Goal: Transaction & Acquisition: Obtain resource

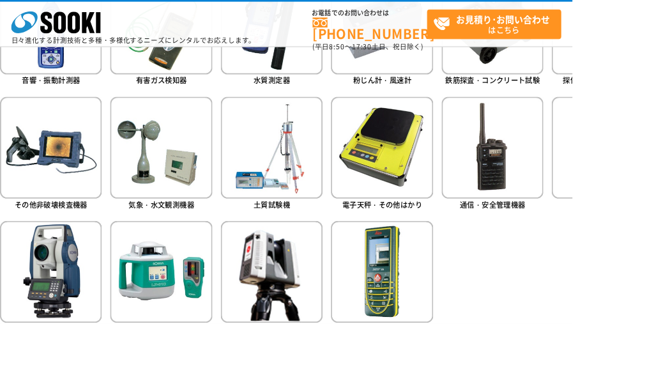
scroll to position [683, 0]
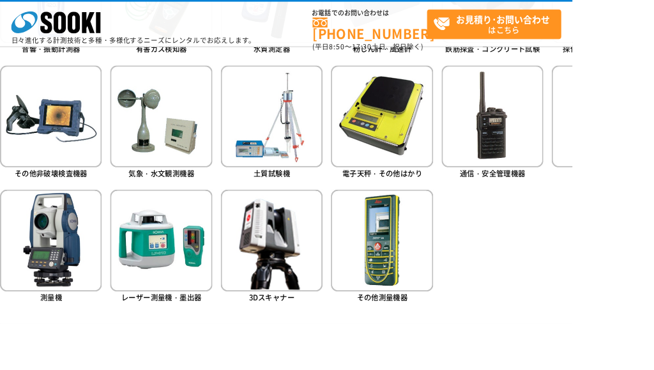
click at [65, 265] on img at bounding box center [58, 274] width 116 height 116
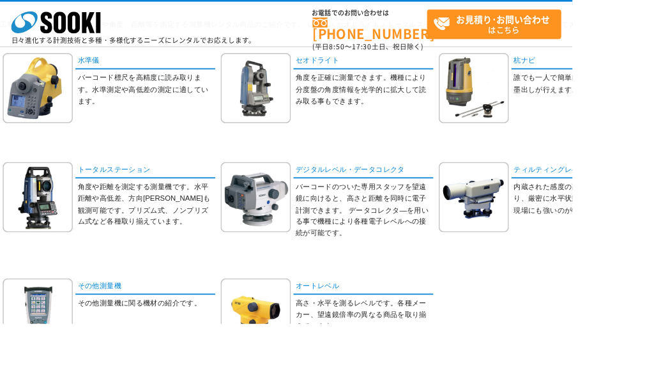
scroll to position [146, 0]
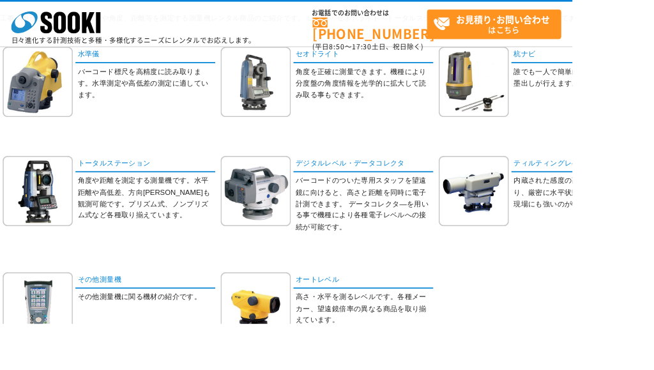
click at [155, 203] on p "角度や距離を測定する測量機です。水平距離や高低差、方向角等も観測可能です。プリズム式、ノンプリズム式など各種取り揃えています。" at bounding box center [167, 226] width 157 height 53
click at [149, 193] on link "トータルステーション" at bounding box center [166, 187] width 160 height 19
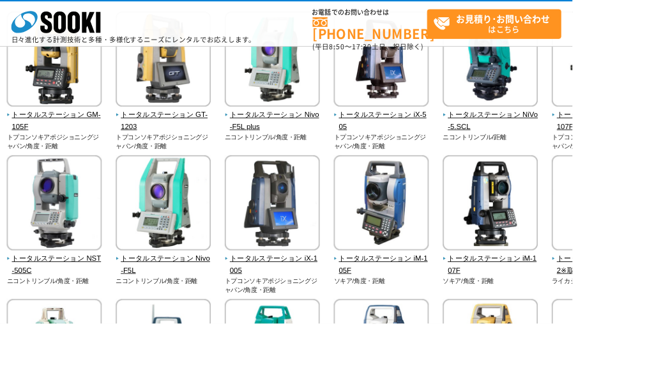
scroll to position [187, 0]
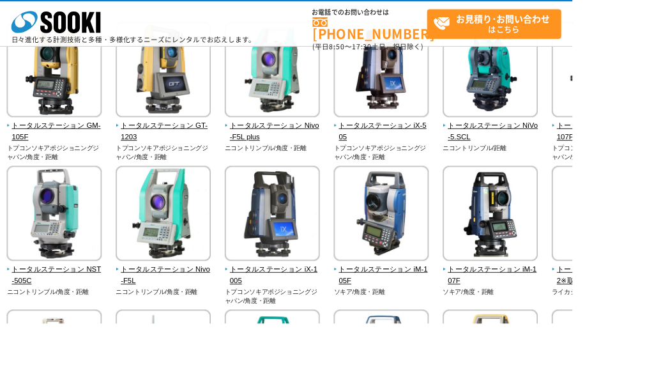
scroll to position [175, 0]
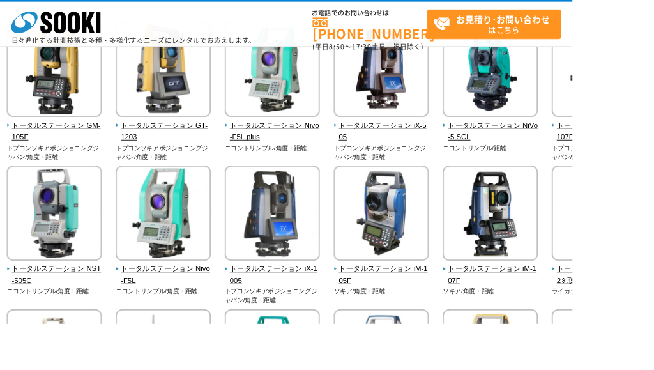
click at [70, 147] on span "トータルステーション GM-105F" at bounding box center [62, 150] width 109 height 27
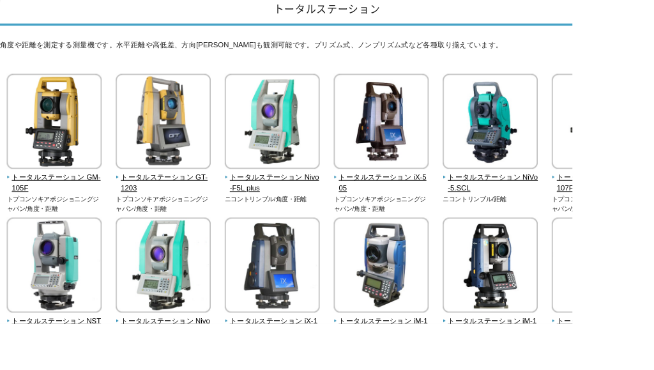
scroll to position [177, 0]
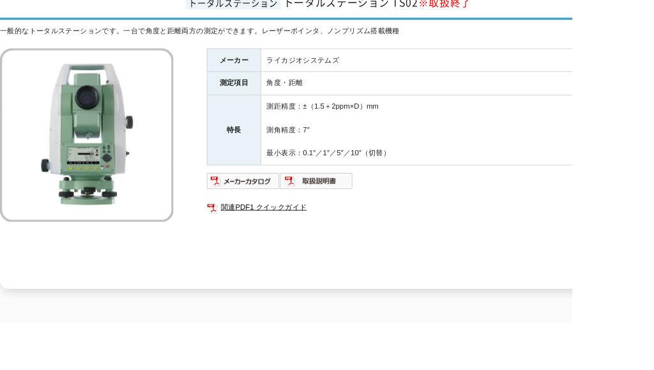
scroll to position [183, 0]
click at [284, 196] on img at bounding box center [278, 206] width 84 height 20
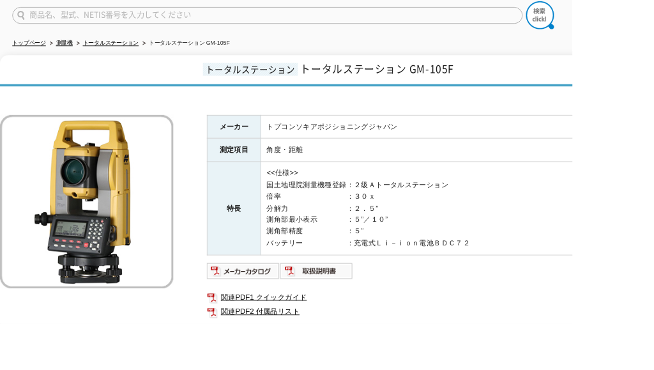
scroll to position [108, 0]
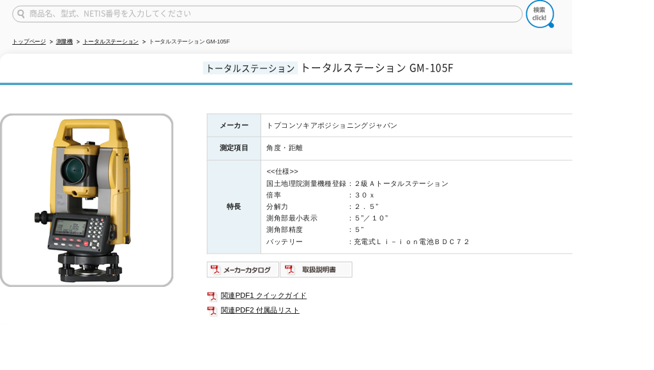
click at [272, 299] on img at bounding box center [278, 308] width 84 height 20
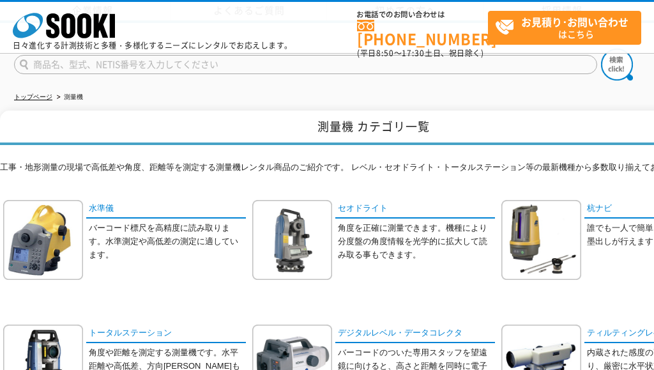
scroll to position [147, 0]
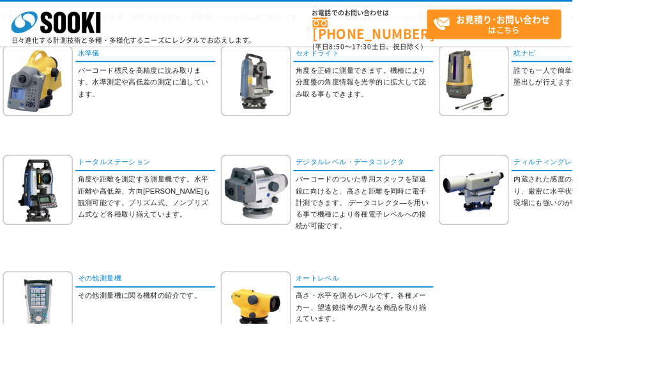
click at [161, 192] on link "トータルステーション" at bounding box center [166, 186] width 160 height 19
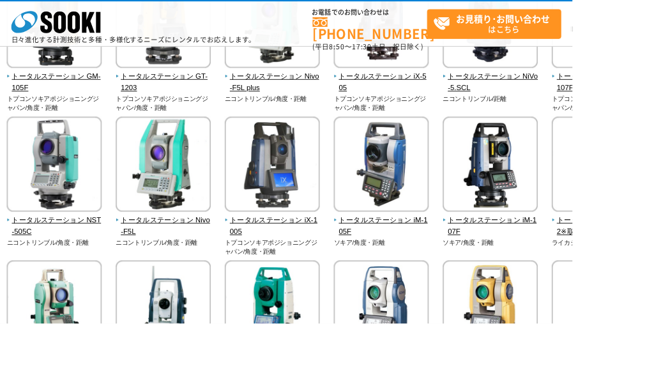
scroll to position [216, 0]
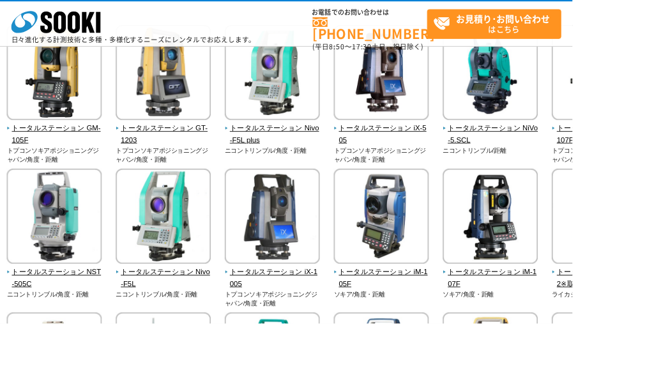
scroll to position [172, 0]
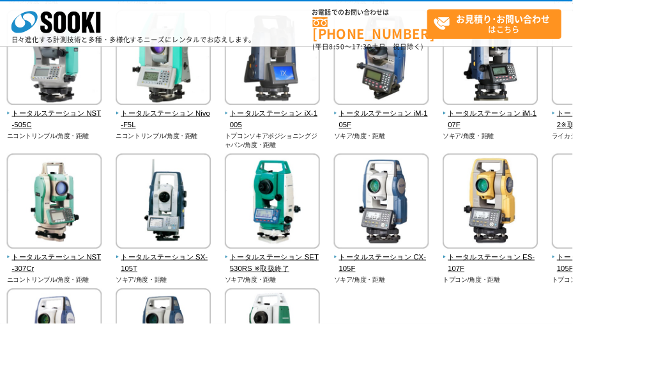
scroll to position [389, 0]
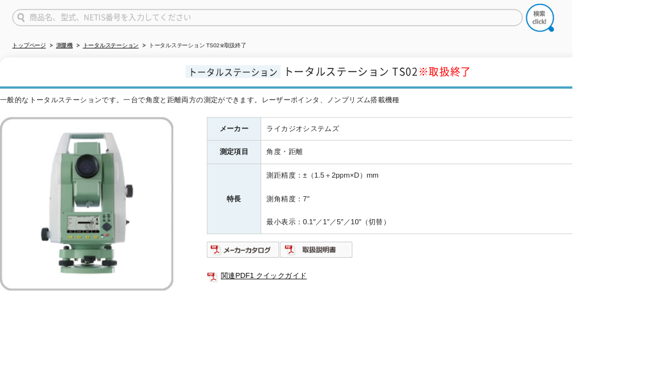
scroll to position [104, 0]
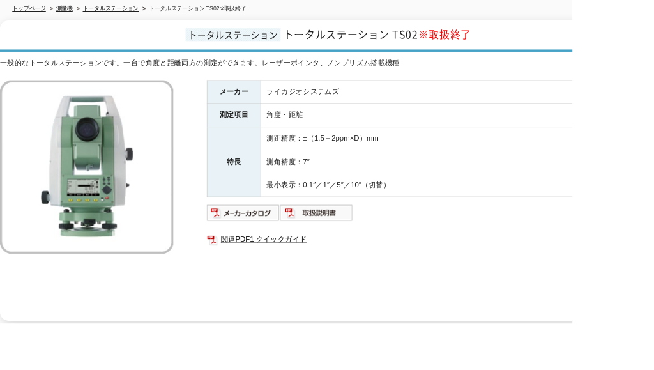
scroll to position [146, 0]
click at [273, 232] on img at bounding box center [278, 242] width 84 height 20
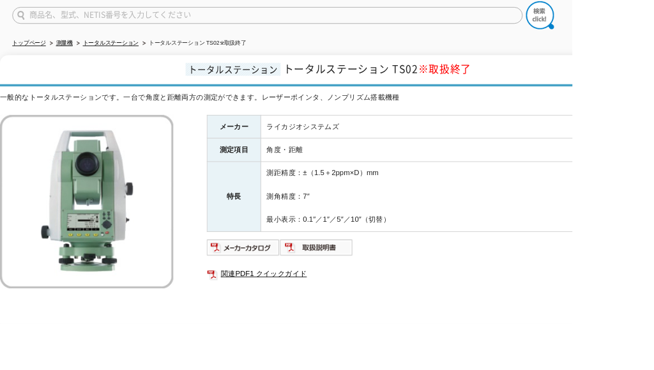
scroll to position [107, 0]
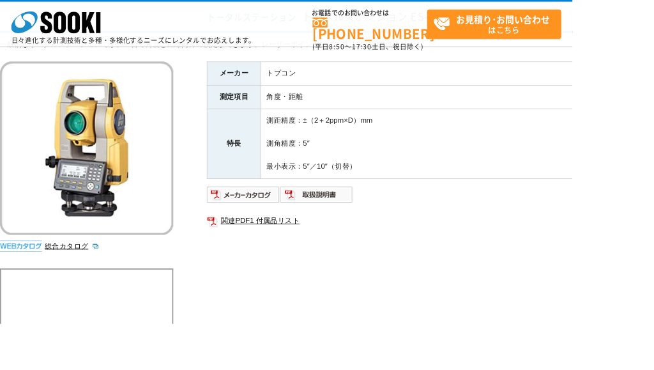
scroll to position [104, 0]
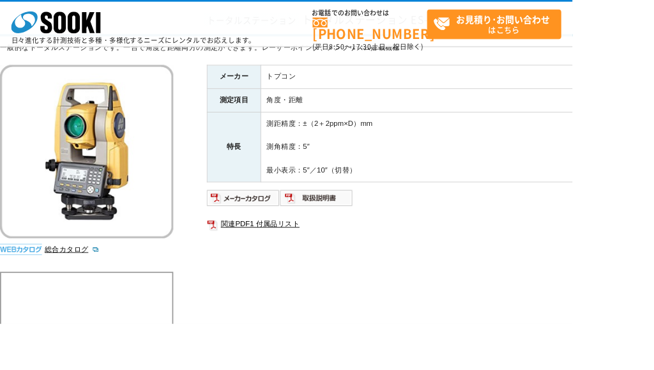
click at [628, 23] on strong "お見積り･お問い合わせ" at bounding box center [574, 21] width 107 height 15
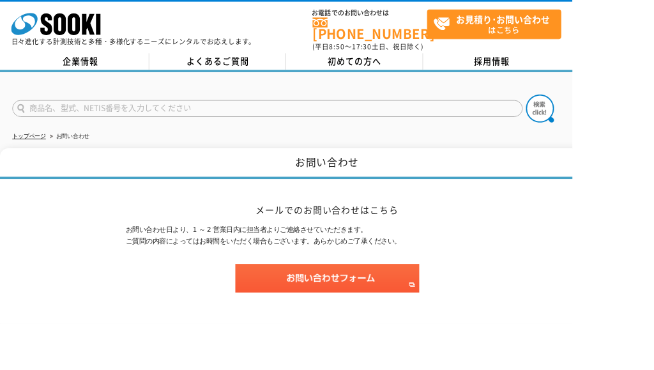
click at [407, 303] on img at bounding box center [374, 317] width 210 height 33
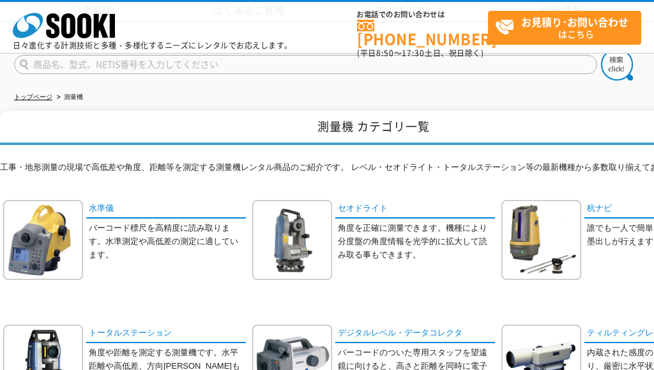
scroll to position [149, 0]
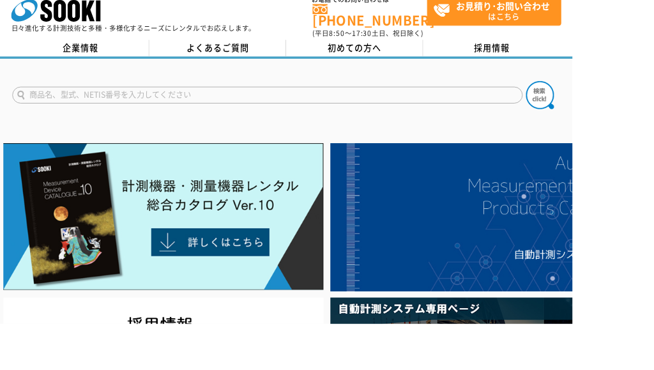
scroll to position [13, 0]
